Goal: Contribute content

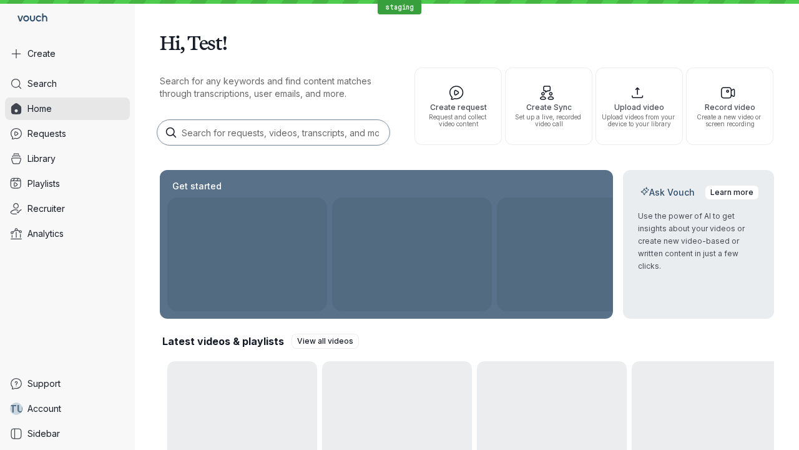
click at [67, 54] on button "Create" at bounding box center [67, 53] width 125 height 22
